Goal: Task Accomplishment & Management: Complete application form

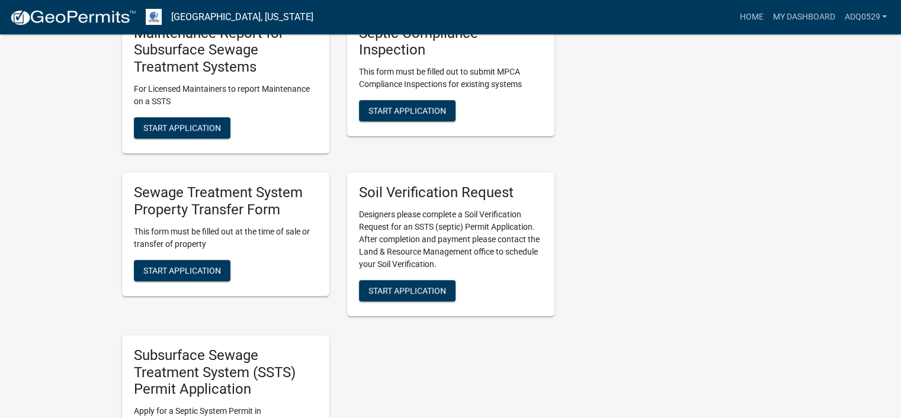
scroll to position [652, 0]
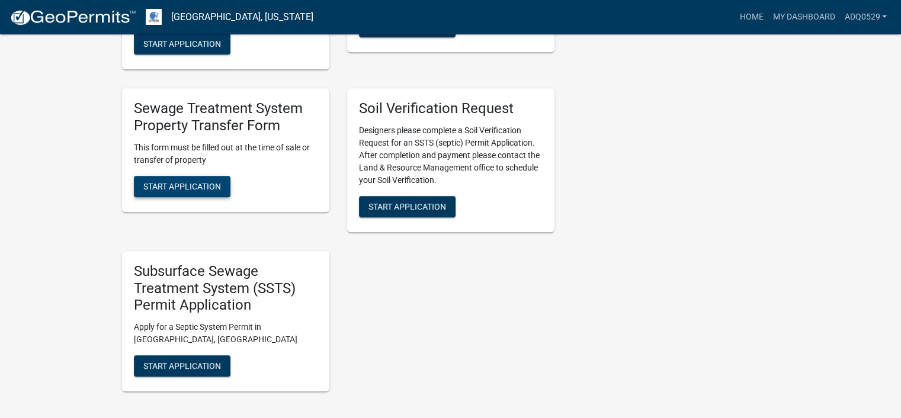
click at [191, 184] on span "Start Application" at bounding box center [182, 185] width 78 height 9
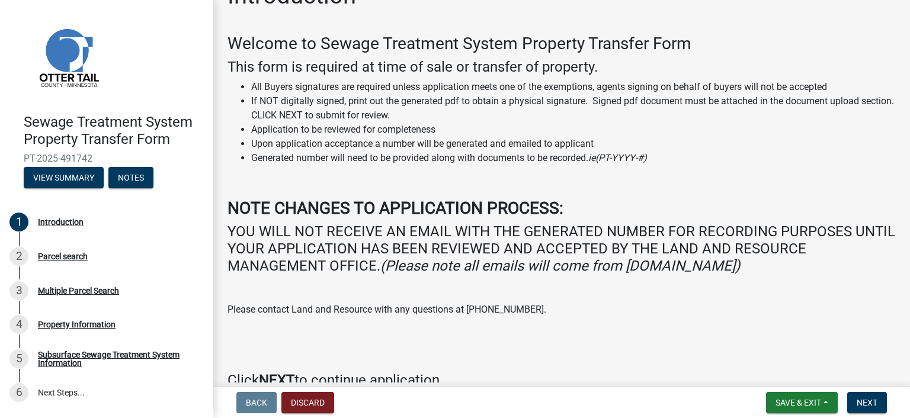
scroll to position [59, 0]
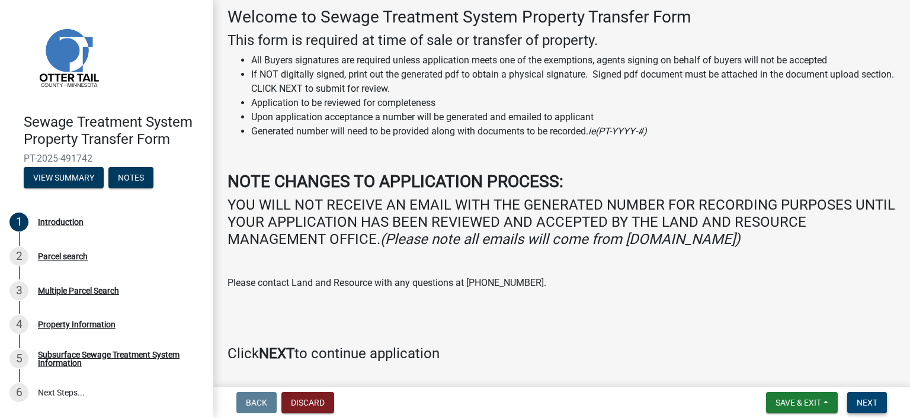
click at [875, 396] on button "Next" at bounding box center [867, 402] width 40 height 21
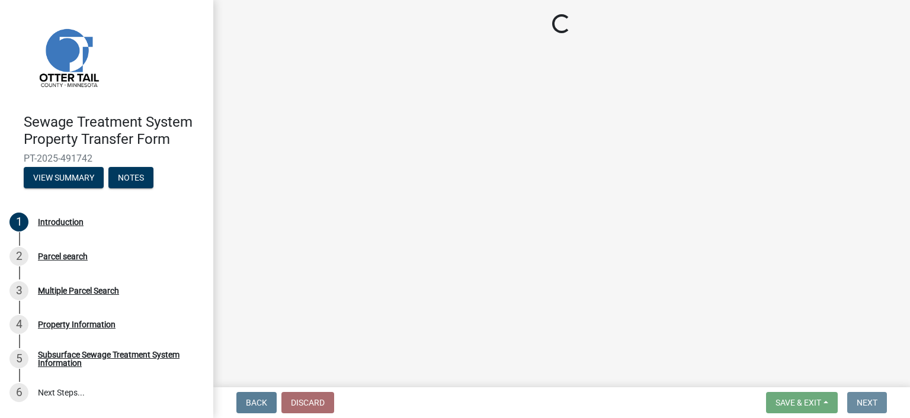
scroll to position [0, 0]
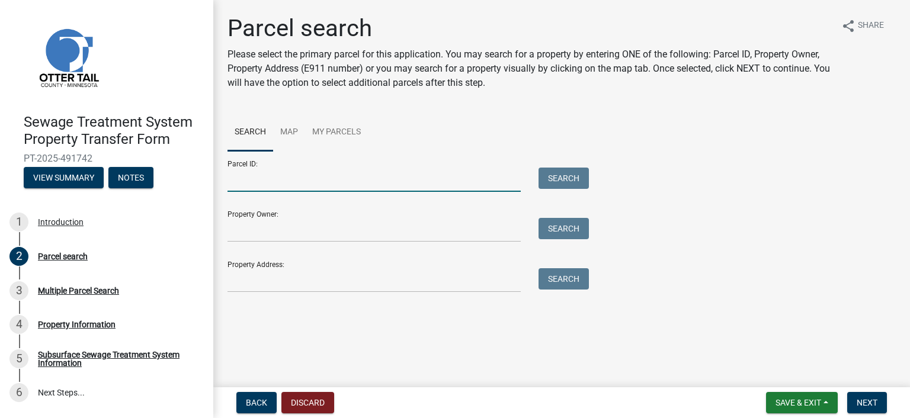
click at [360, 182] on input "Parcel ID:" at bounding box center [373, 180] width 293 height 24
paste input "26.000.15.0096.003"
type input "26.000.15.0096.003"
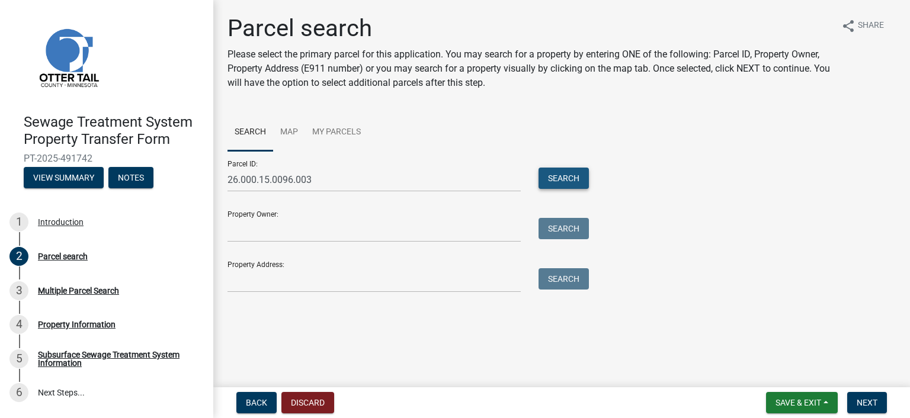
click at [556, 173] on button "Search" at bounding box center [564, 178] width 50 height 21
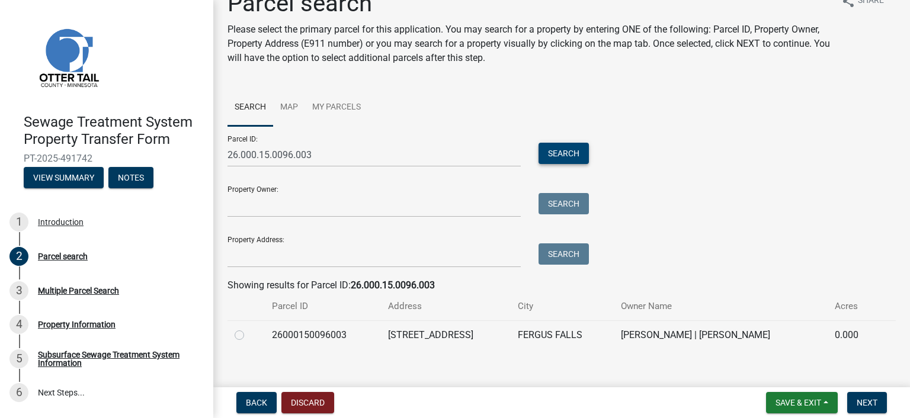
scroll to position [38, 0]
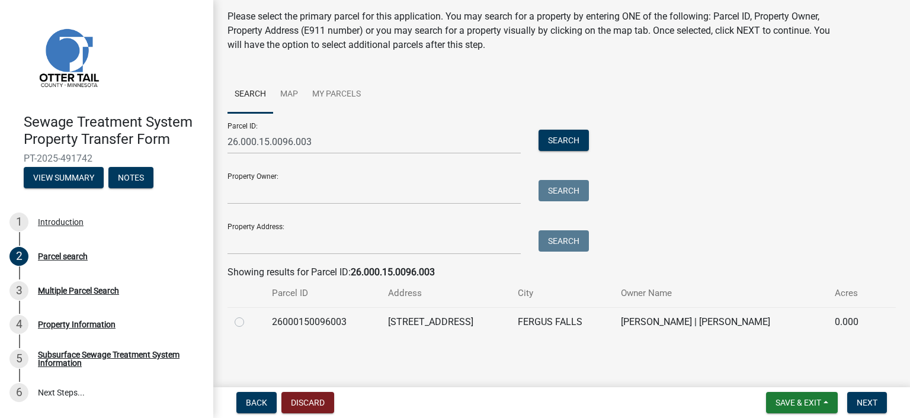
click at [249, 315] on label at bounding box center [249, 315] width 0 height 0
click at [249, 323] on input "radio" at bounding box center [253, 319] width 8 height 8
radio input "true"
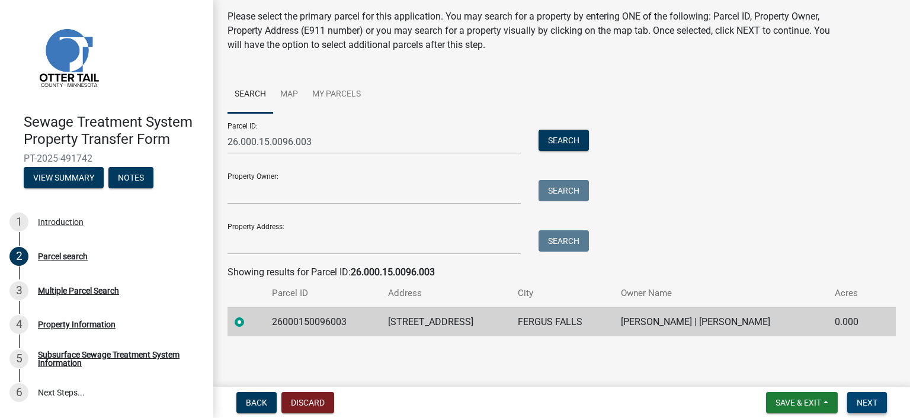
click at [861, 396] on button "Next" at bounding box center [867, 402] width 40 height 21
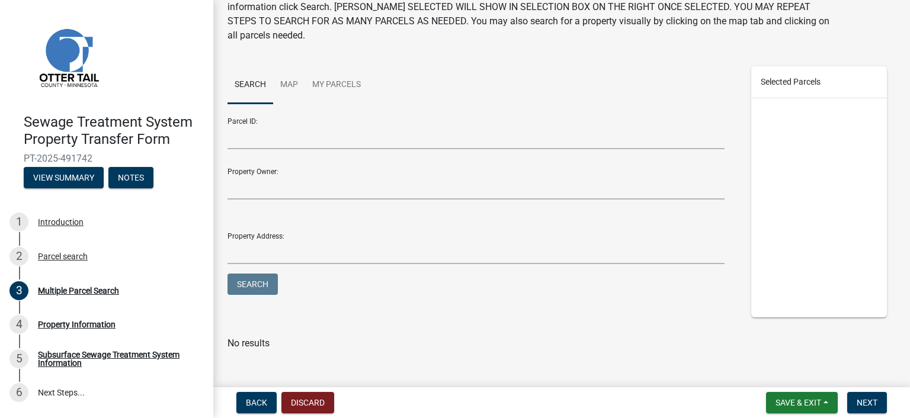
scroll to position [90, 0]
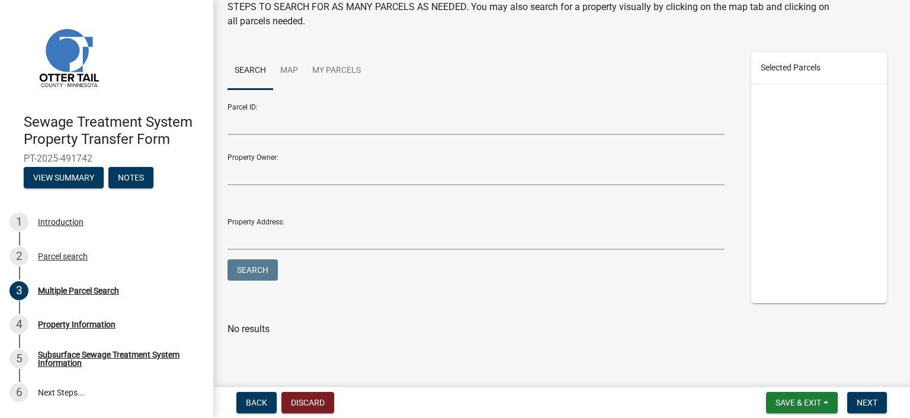
click at [859, 391] on nav "Back Discard Save & Exit Save Save & Exit Next" at bounding box center [561, 402] width 697 height 31
click at [861, 398] on span "Next" at bounding box center [867, 402] width 21 height 9
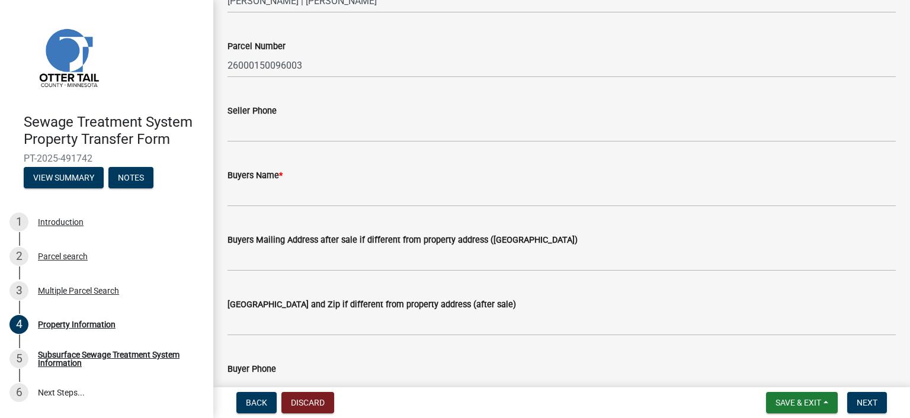
scroll to position [118, 0]
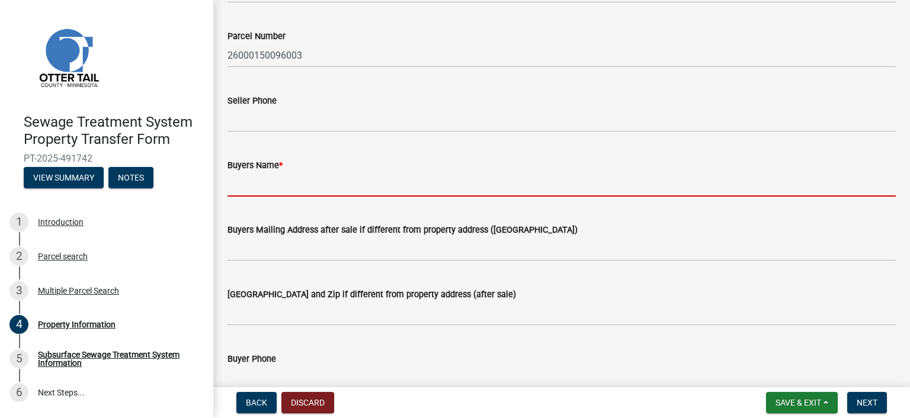
click at [328, 180] on input "Buyers Name *" at bounding box center [561, 184] width 668 height 24
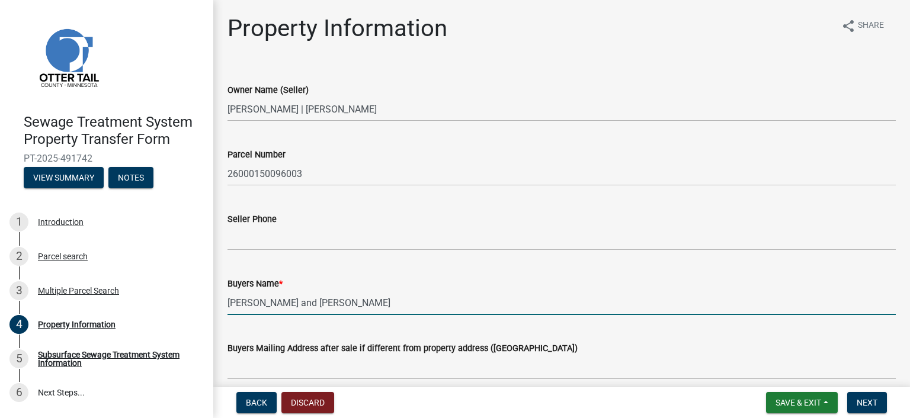
type input "[PERSON_NAME] and [PERSON_NAME]"
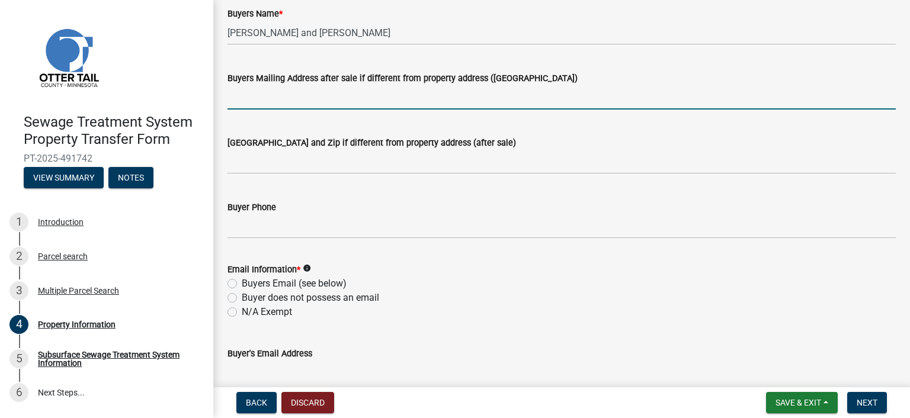
scroll to position [355, 0]
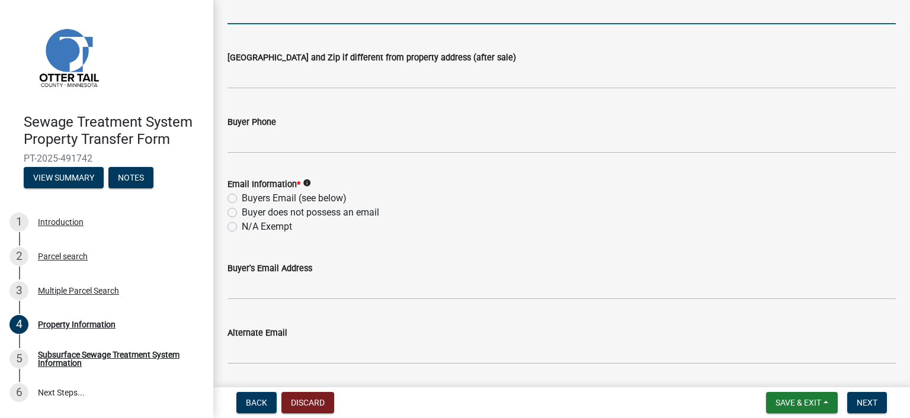
click at [283, 199] on label "Buyers Email (see below)" at bounding box center [294, 198] width 105 height 14
click at [249, 199] on input "Buyers Email (see below)" at bounding box center [246, 195] width 8 height 8
radio input "true"
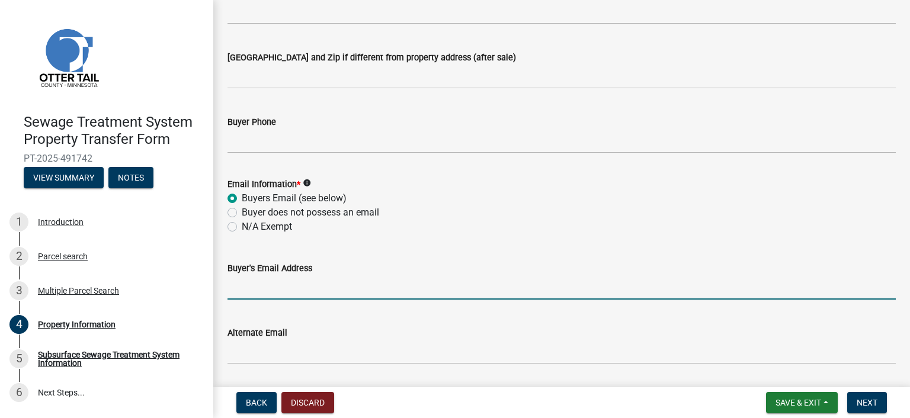
click at [246, 290] on input "Buyer's Email Address" at bounding box center [561, 287] width 668 height 24
paste input "[EMAIL_ADDRESS][DOMAIN_NAME]"
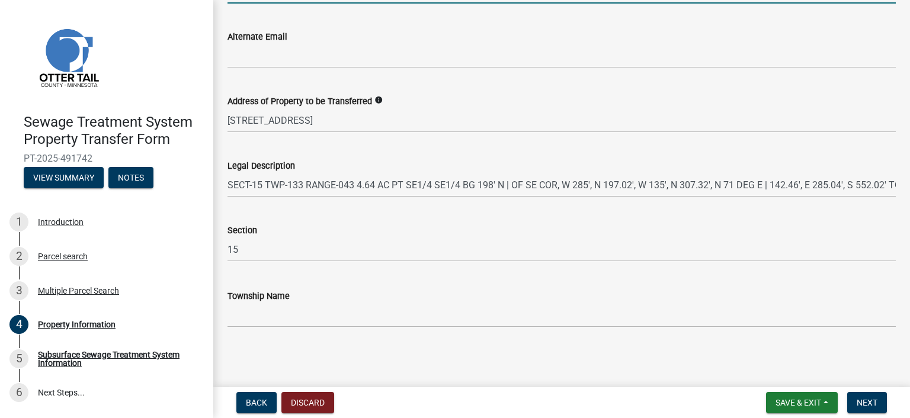
scroll to position [652, 0]
type input "[EMAIL_ADDRESS][DOMAIN_NAME]"
click at [853, 395] on button "Next" at bounding box center [867, 402] width 40 height 21
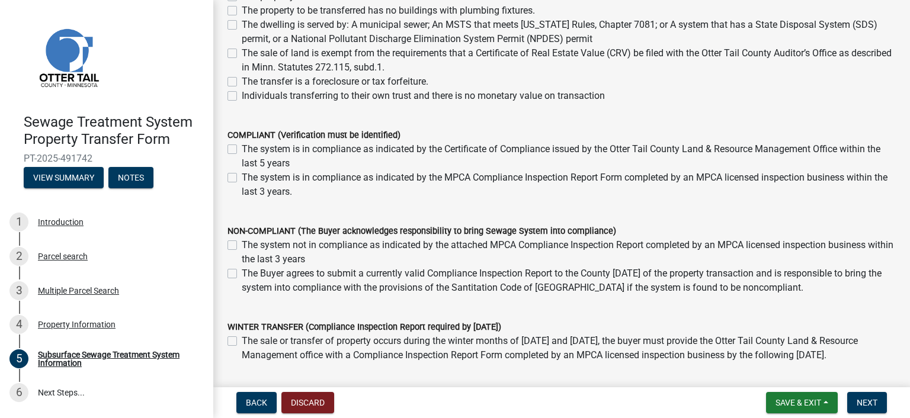
scroll to position [237, 0]
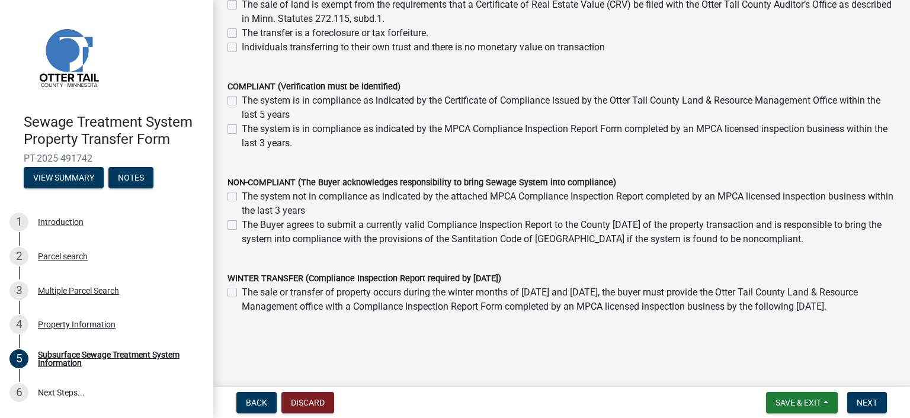
click at [242, 131] on label "The system is in compliance as indicated by the MPCA Compliance Inspection Repo…" at bounding box center [569, 136] width 654 height 28
click at [242, 130] on input "The system is in compliance as indicated by the MPCA Compliance Inspection Repo…" at bounding box center [246, 126] width 8 height 8
checkbox input "true"
checkbox input "false"
checkbox input "true"
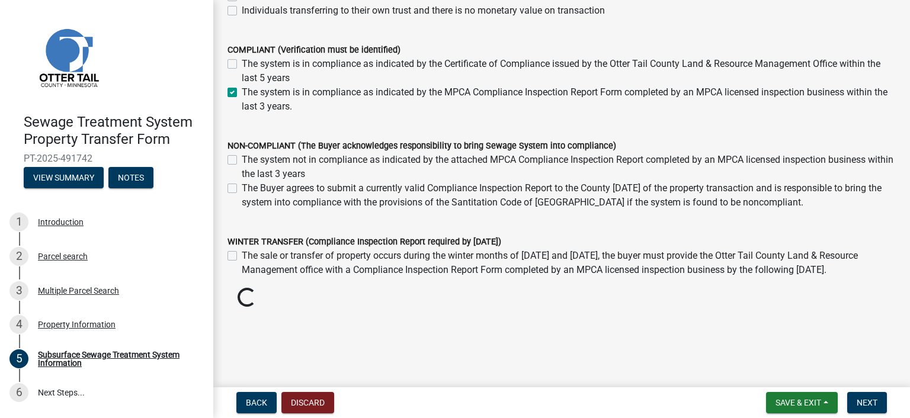
scroll to position [263, 0]
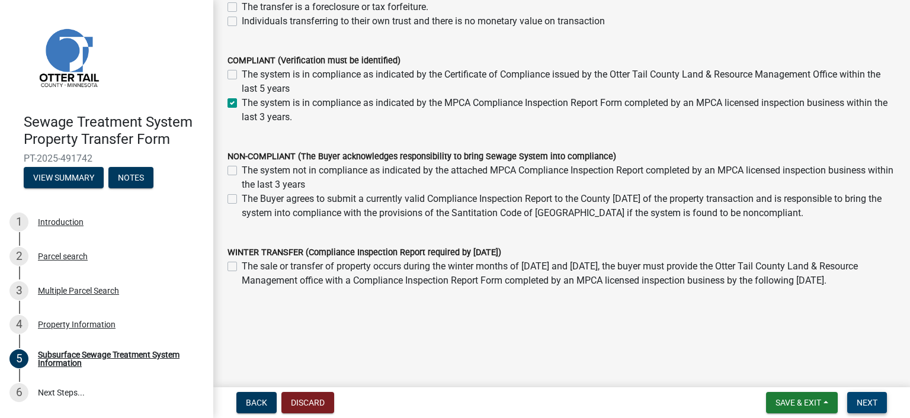
click at [869, 405] on span "Next" at bounding box center [867, 402] width 21 height 9
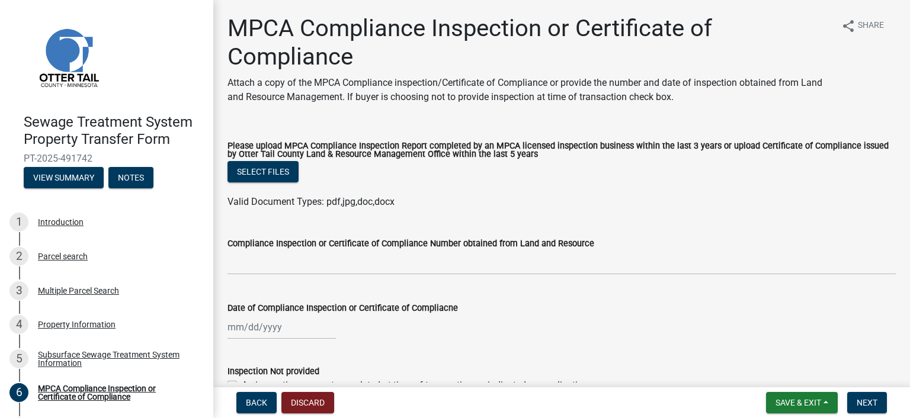
scroll to position [59, 0]
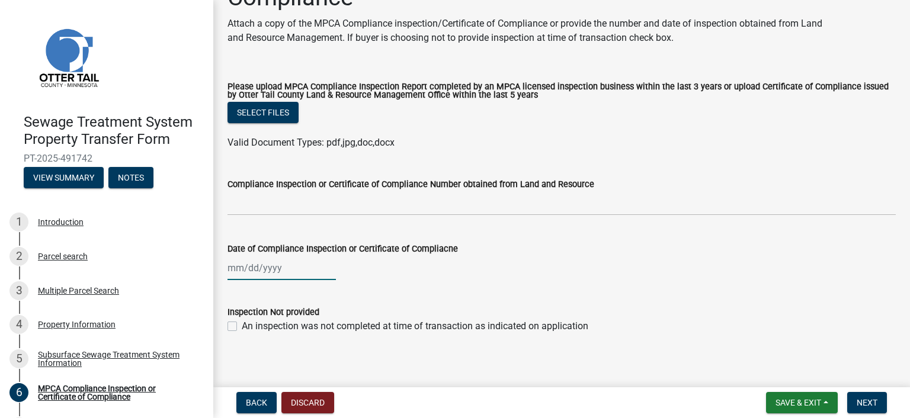
click at [232, 271] on div at bounding box center [281, 268] width 108 height 24
select select "10"
select select "2025"
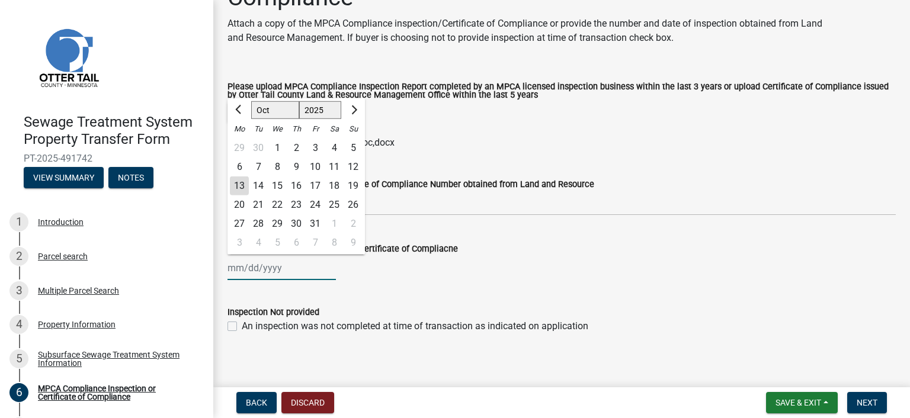
click at [230, 271] on input "Date of Compliance Inspection or Certificate of Compliacne" at bounding box center [281, 268] width 108 height 24
type input "05092024"
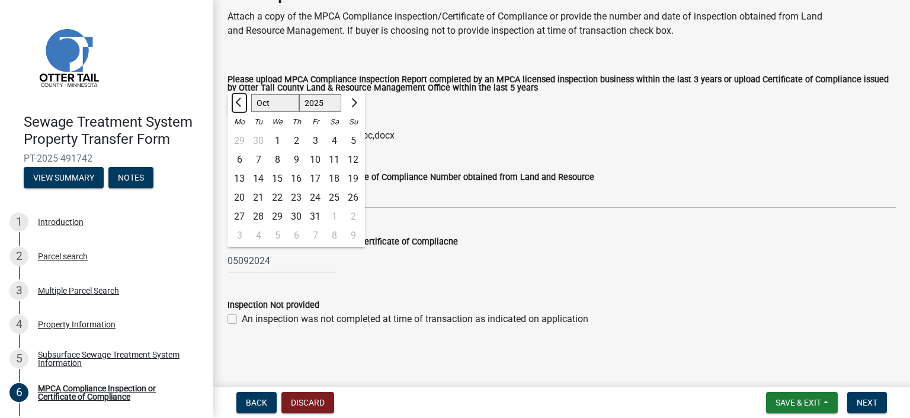
scroll to position [68, 0]
click at [868, 398] on span "Next" at bounding box center [867, 402] width 21 height 9
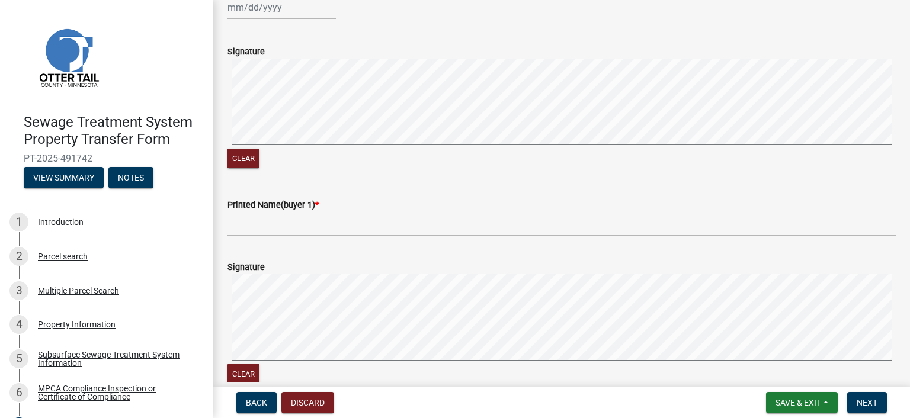
scroll to position [178, 0]
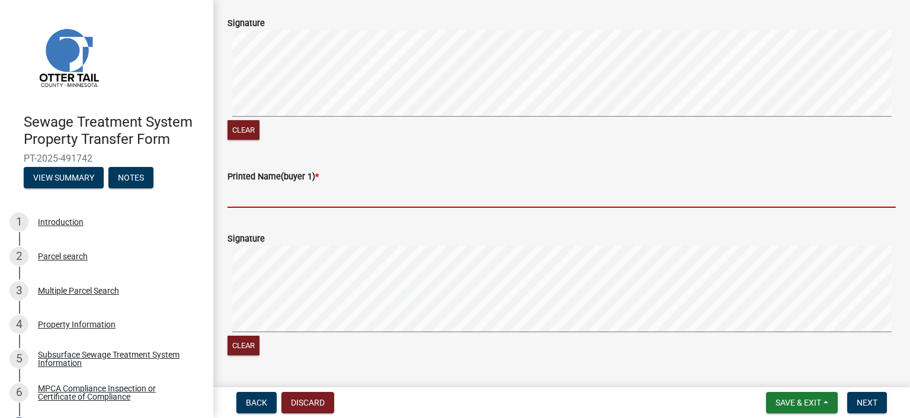
click at [241, 208] on input "Printed Name(buyer 1) *" at bounding box center [561, 196] width 668 height 24
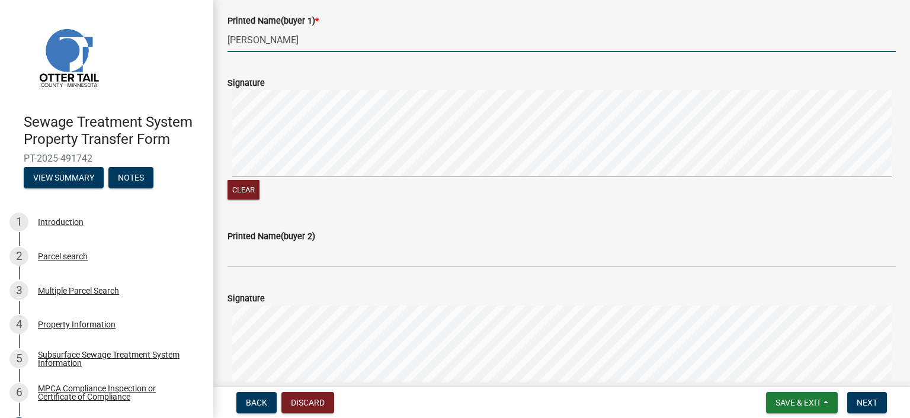
scroll to position [474, 0]
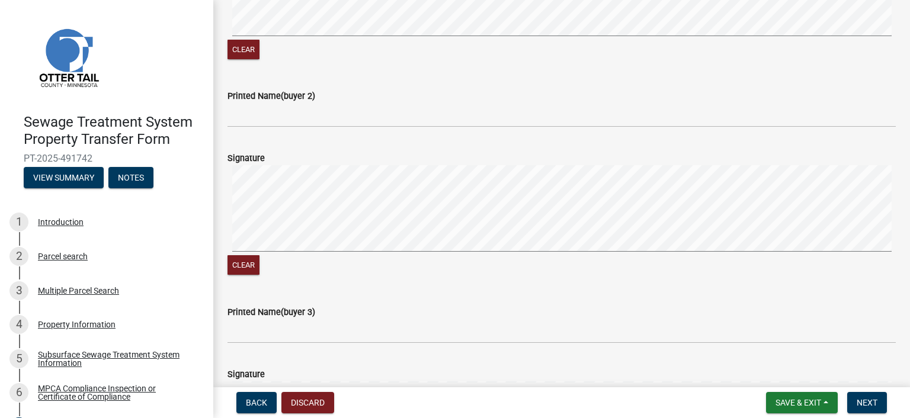
type input "[PERSON_NAME]"
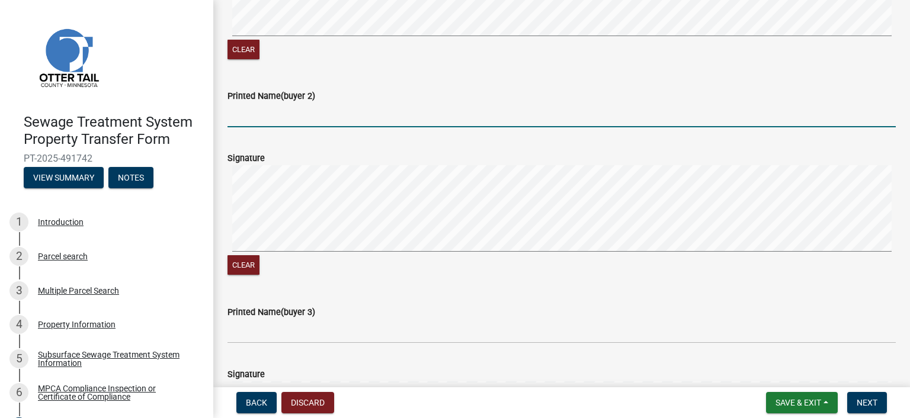
click at [259, 121] on input "Printed Name(buyer 2)" at bounding box center [561, 115] width 668 height 24
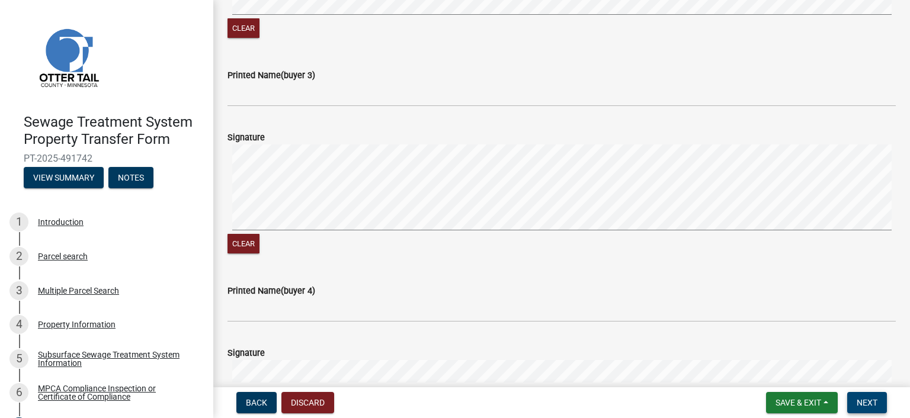
type input "[PERSON_NAME]"
click at [869, 406] on span "Next" at bounding box center [867, 402] width 21 height 9
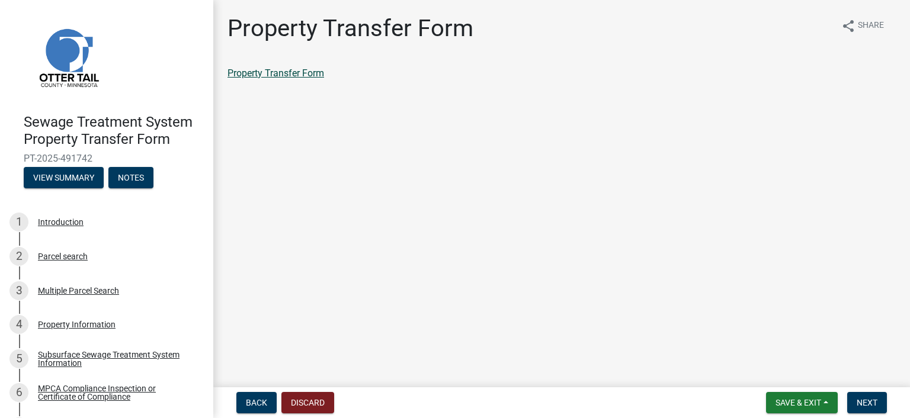
click at [245, 75] on link "Property Transfer Form" at bounding box center [275, 73] width 97 height 11
